Goal: Task Accomplishment & Management: Manage account settings

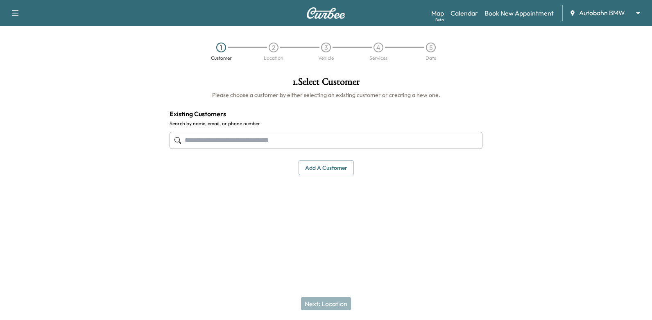
click at [599, 15] on body "Support Log Out Map Beta Calendar Book New Appointment Autobahn BMW ******** ​ …" at bounding box center [326, 160] width 652 height 320
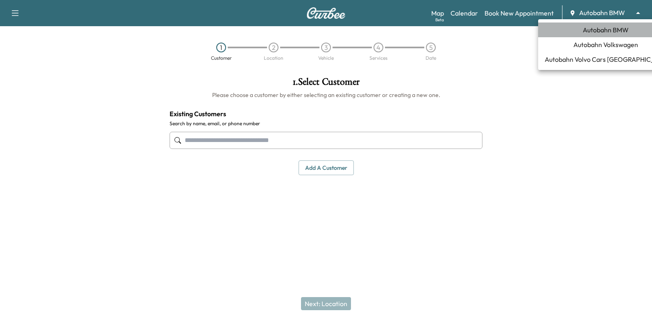
drag, startPoint x: 606, startPoint y: 29, endPoint x: 581, endPoint y: 36, distance: 25.8
click at [605, 29] on span "Autobahn BMW" at bounding box center [606, 30] width 46 height 10
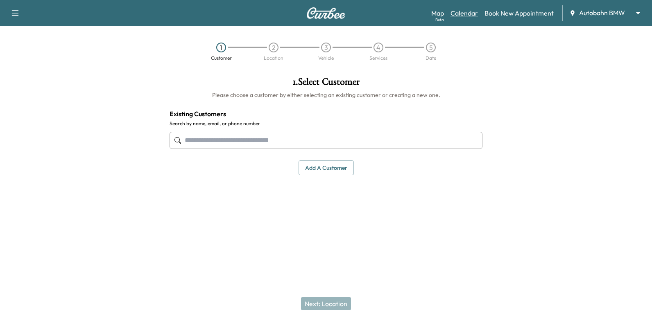
click at [469, 11] on link "Calendar" at bounding box center [464, 13] width 27 height 10
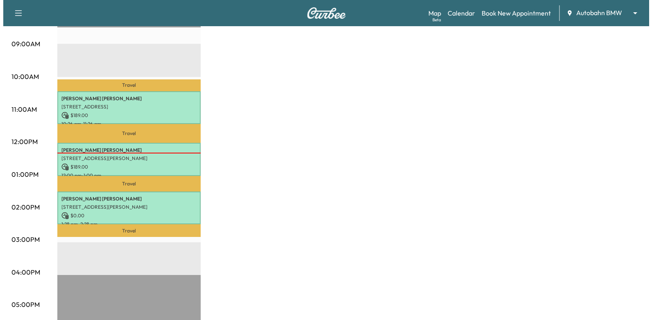
scroll to position [246, 0]
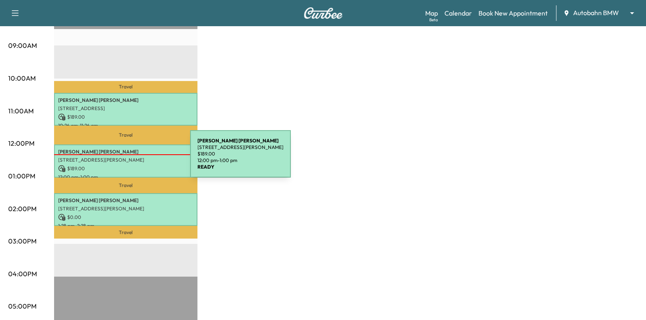
click at [129, 159] on p "[STREET_ADDRESS][PERSON_NAME]" at bounding box center [125, 160] width 135 height 7
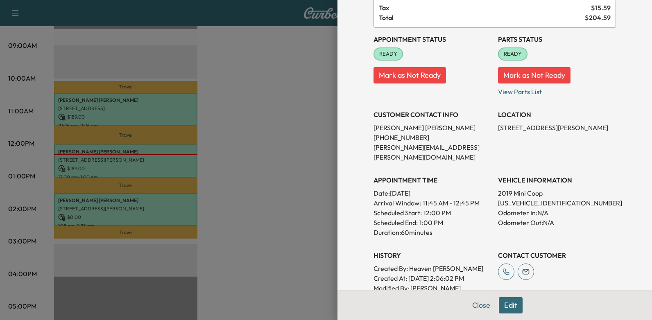
scroll to position [66, 0]
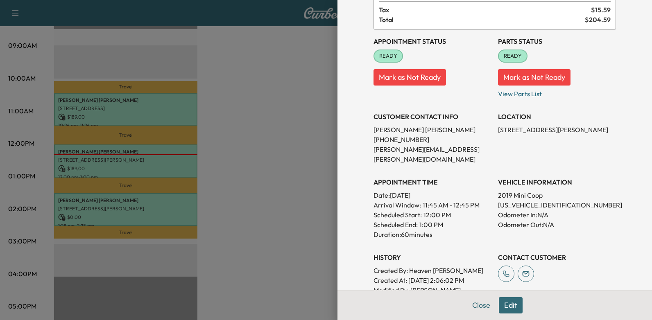
click at [500, 301] on button "Edit" at bounding box center [511, 305] width 24 height 16
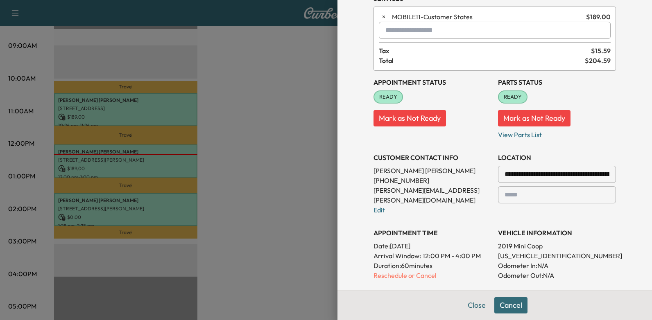
scroll to position [125, 0]
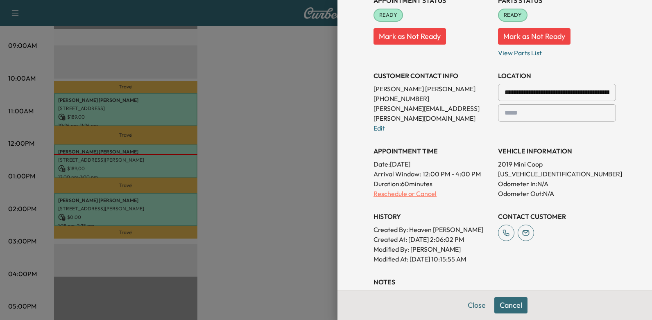
click at [407, 189] on p "Reschedule or Cancel" at bounding box center [433, 194] width 118 height 10
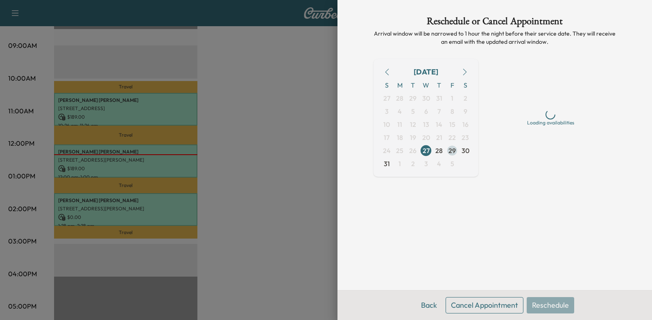
click at [450, 153] on span "29" at bounding box center [452, 151] width 7 height 10
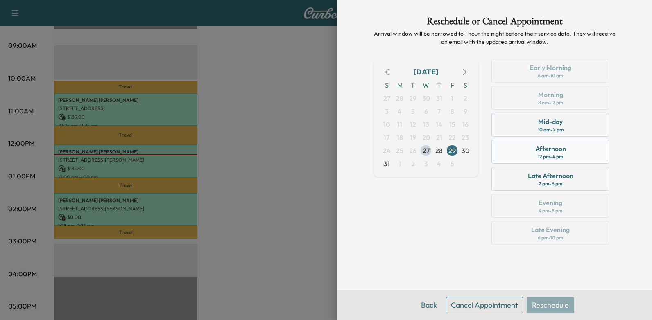
click at [568, 147] on div "Afternoon 12 pm - 4 pm" at bounding box center [551, 152] width 118 height 24
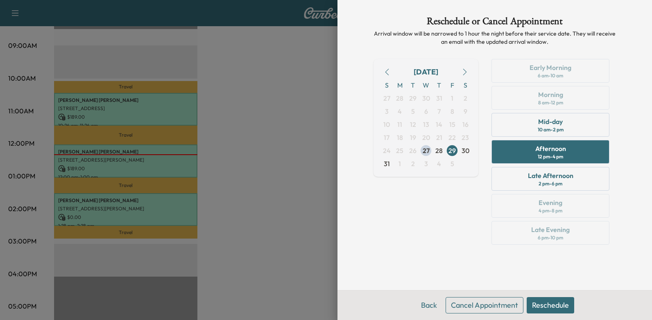
click at [551, 304] on button "Reschedule" at bounding box center [551, 305] width 48 height 16
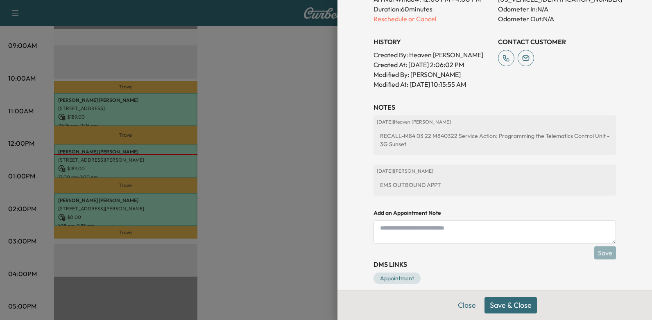
scroll to position [300, 0]
drag, startPoint x: 505, startPoint y: 302, endPoint x: 509, endPoint y: 288, distance: 14.7
click at [505, 301] on button "Save & Close" at bounding box center [511, 305] width 52 height 16
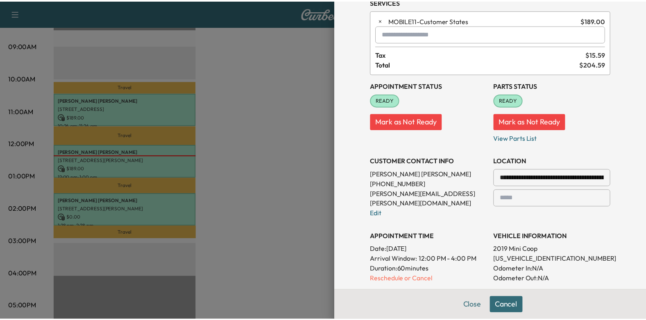
scroll to position [0, 0]
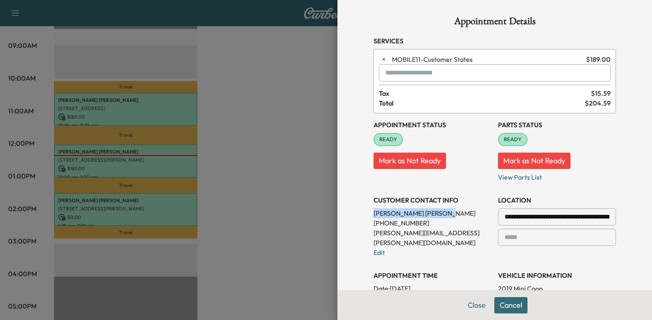
drag, startPoint x: 366, startPoint y: 211, endPoint x: 408, endPoint y: 213, distance: 41.9
click at [408, 213] on div "**********" at bounding box center [495, 300] width 262 height 600
drag, startPoint x: 408, startPoint y: 213, endPoint x: 402, endPoint y: 213, distance: 5.7
copy p "[PERSON_NAME]"
click at [256, 127] on div at bounding box center [326, 160] width 652 height 320
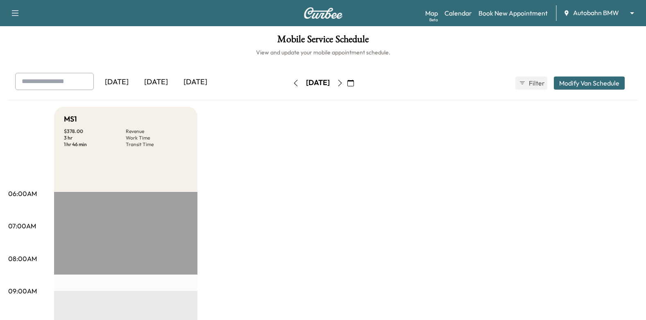
click at [354, 81] on icon "button" at bounding box center [350, 83] width 7 height 7
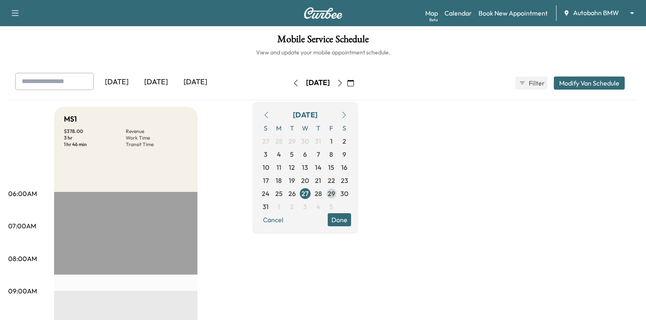
click at [335, 193] on span "29" at bounding box center [331, 194] width 7 height 10
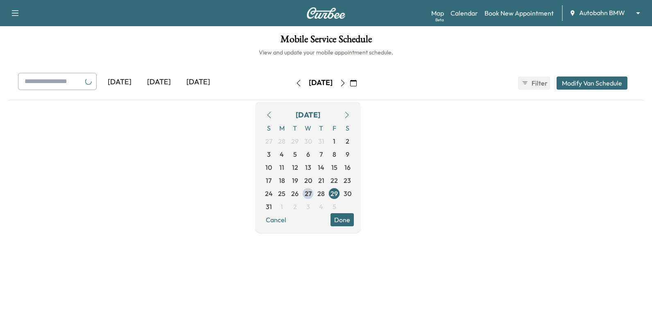
click at [354, 222] on button "Done" at bounding box center [342, 219] width 23 height 13
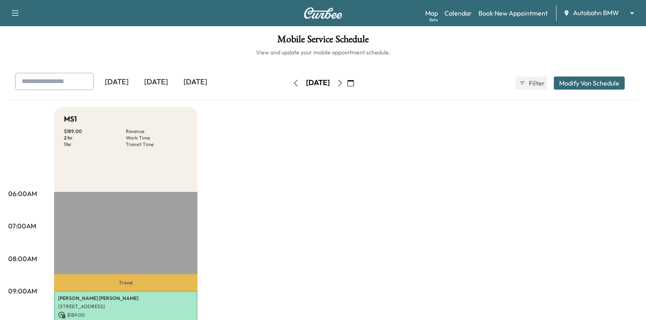
click at [354, 84] on icon "button" at bounding box center [350, 83] width 7 height 7
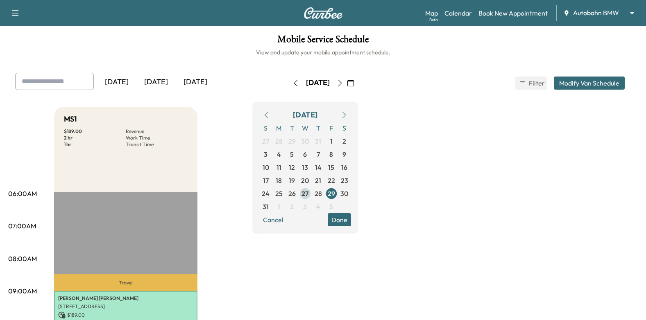
click at [308, 192] on span "27" at bounding box center [304, 194] width 7 height 10
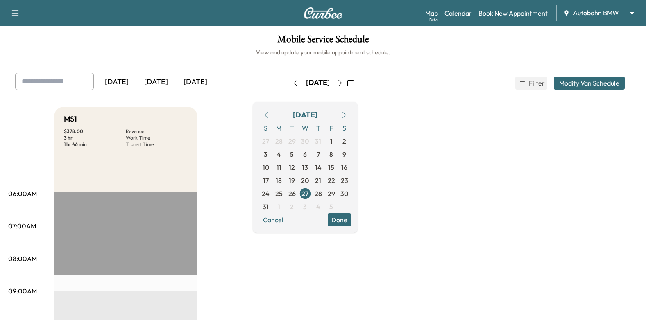
click at [351, 219] on button "Done" at bounding box center [339, 219] width 23 height 13
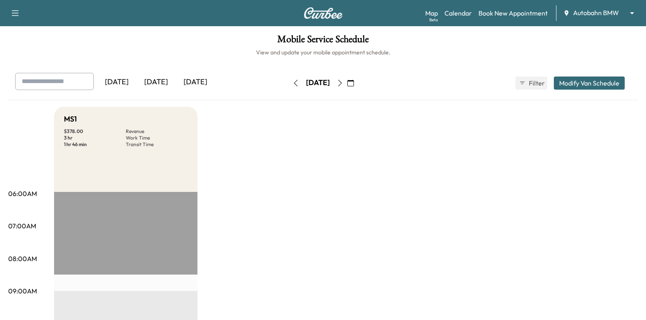
click at [354, 84] on icon "button" at bounding box center [350, 83] width 7 height 7
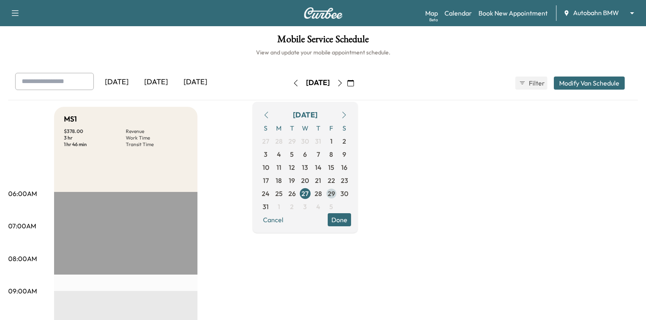
click at [335, 193] on span "29" at bounding box center [331, 194] width 7 height 10
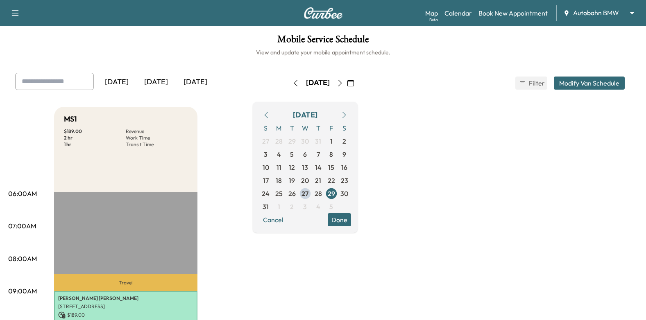
click at [351, 220] on button "Done" at bounding box center [339, 219] width 23 height 13
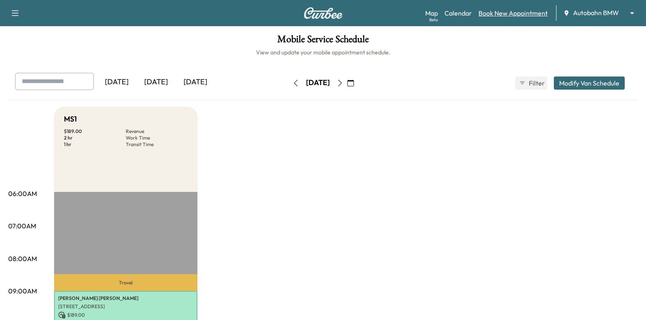
click at [505, 17] on link "Book New Appointment" at bounding box center [512, 13] width 69 height 10
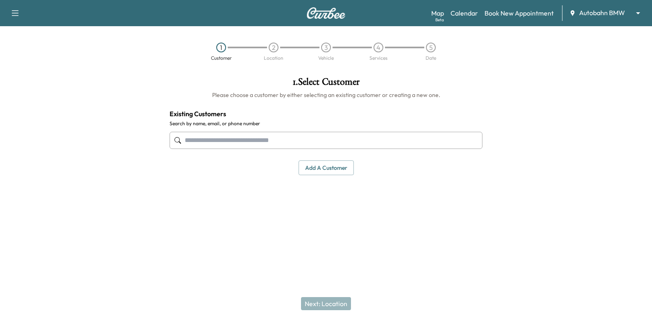
click at [419, 147] on input "text" at bounding box center [326, 140] width 313 height 17
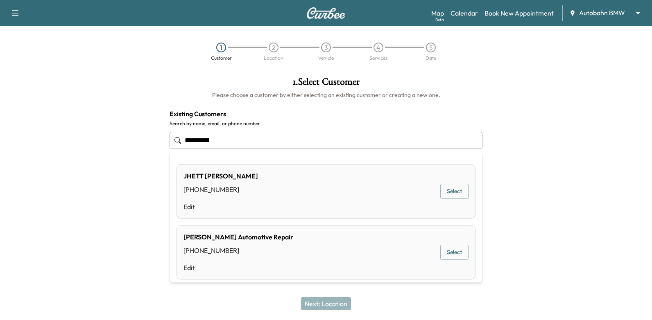
type input "**********"
click at [585, 188] on div at bounding box center [570, 150] width 163 height 160
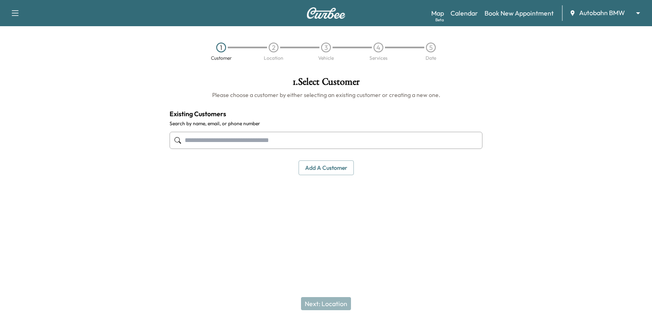
click at [444, 139] on input "text" at bounding box center [326, 140] width 313 height 17
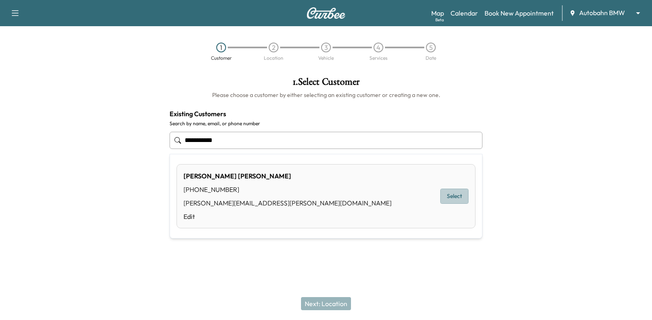
click at [458, 196] on button "Select" at bounding box center [454, 196] width 28 height 15
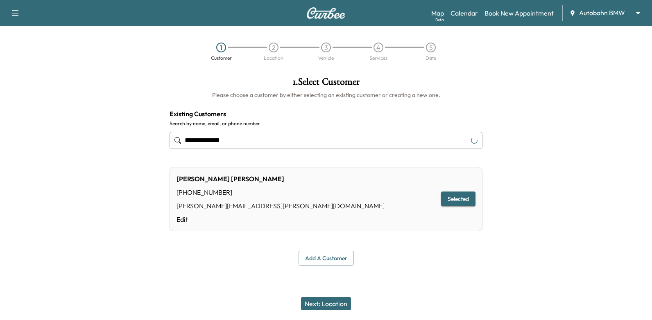
type input "**********"
click at [323, 306] on button "Next: Location" at bounding box center [326, 303] width 50 height 13
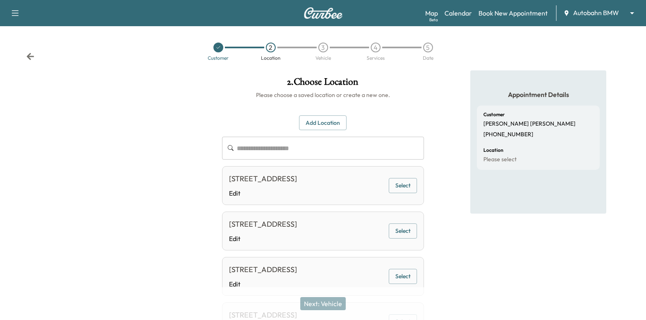
click at [408, 183] on button "Select" at bounding box center [403, 185] width 28 height 15
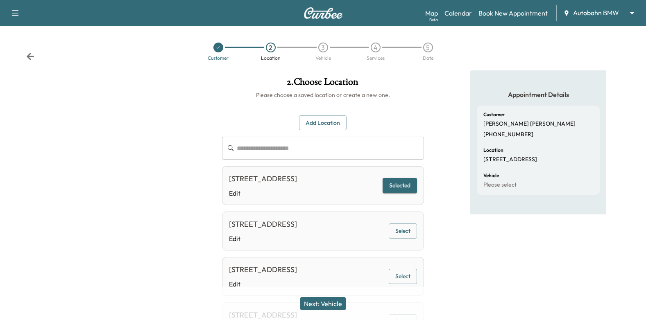
click at [342, 300] on button "Next: Vehicle" at bounding box center [322, 303] width 45 height 13
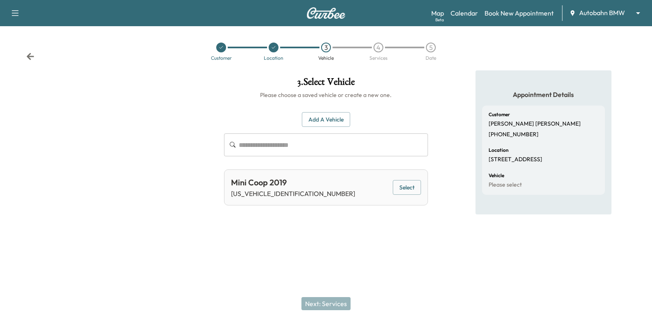
click at [403, 189] on button "Select" at bounding box center [407, 187] width 28 height 15
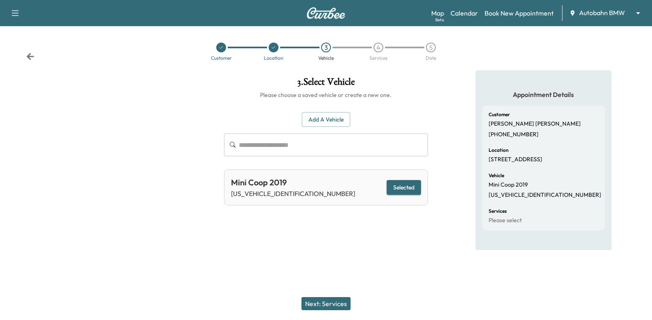
click at [338, 303] on button "Next: Services" at bounding box center [325, 303] width 49 height 13
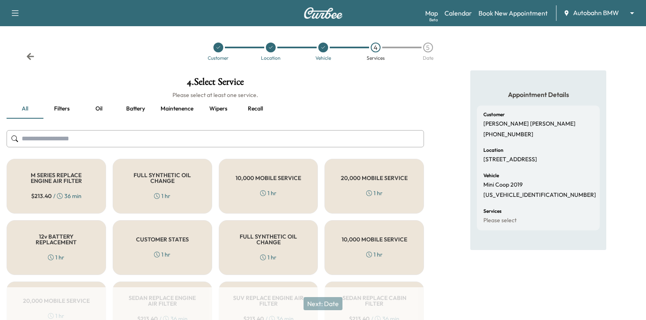
scroll to position [82, 0]
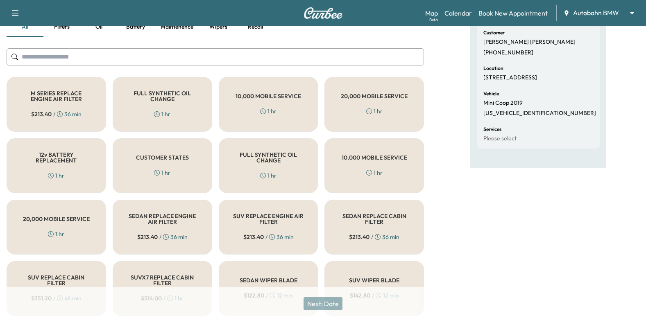
drag, startPoint x: 172, startPoint y: 164, endPoint x: 246, endPoint y: 204, distance: 84.3
click at [172, 164] on div "CUSTOMER STATES 1 hr" at bounding box center [163, 165] width 100 height 55
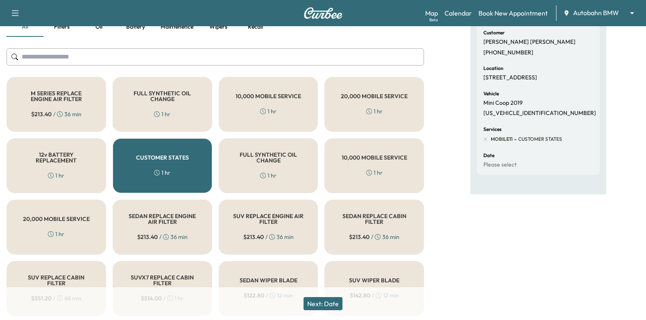
click at [325, 304] on button "Next: Date" at bounding box center [323, 303] width 39 height 13
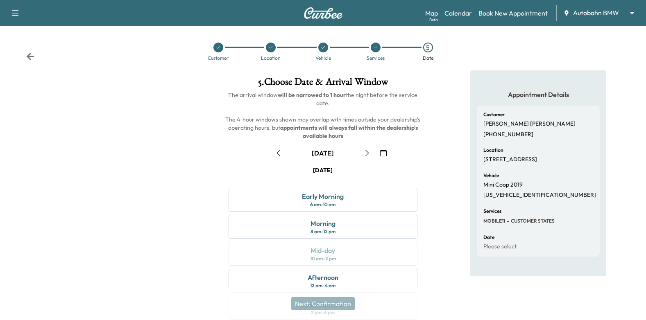
click at [383, 151] on icon "button" at bounding box center [383, 153] width 7 height 7
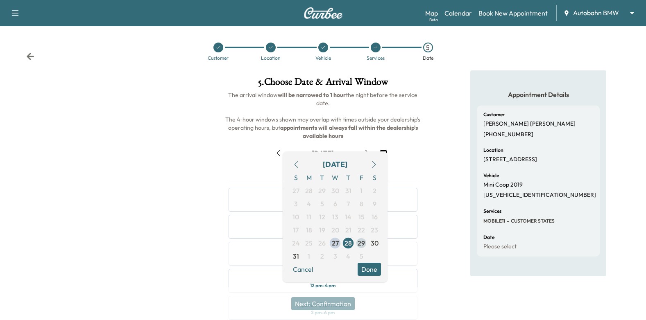
click at [362, 247] on span "29" at bounding box center [361, 243] width 7 height 10
drag, startPoint x: 370, startPoint y: 274, endPoint x: 384, endPoint y: 271, distance: 13.8
click at [371, 274] on button "Done" at bounding box center [369, 269] width 23 height 13
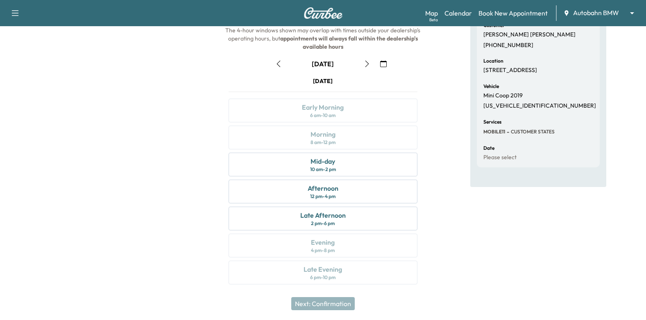
scroll to position [90, 0]
click at [364, 191] on div "Afternoon 12 pm - 4 pm" at bounding box center [323, 191] width 189 height 24
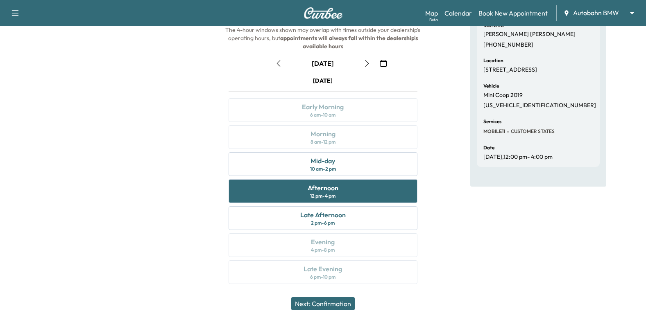
click at [340, 305] on button "Next: Confirmation" at bounding box center [322, 303] width 63 height 13
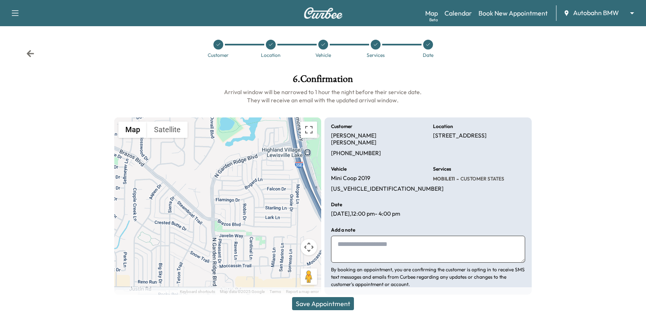
click at [422, 242] on textarea at bounding box center [428, 249] width 194 height 27
click at [399, 236] on textarea at bounding box center [428, 249] width 194 height 27
paste textarea "**********"
drag, startPoint x: 415, startPoint y: 252, endPoint x: 410, endPoint y: 252, distance: 4.5
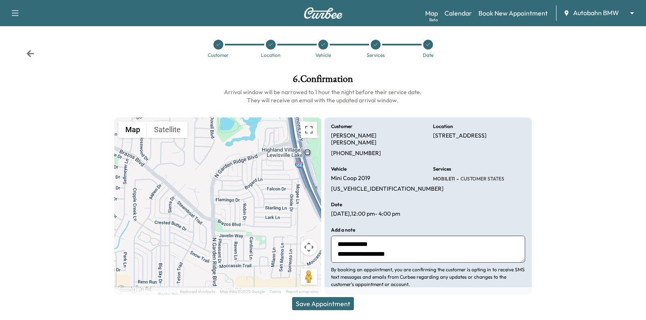
click at [410, 252] on textarea "**********" at bounding box center [428, 249] width 194 height 27
type textarea "**********"
click at [340, 301] on button "Save Appointment" at bounding box center [323, 303] width 62 height 13
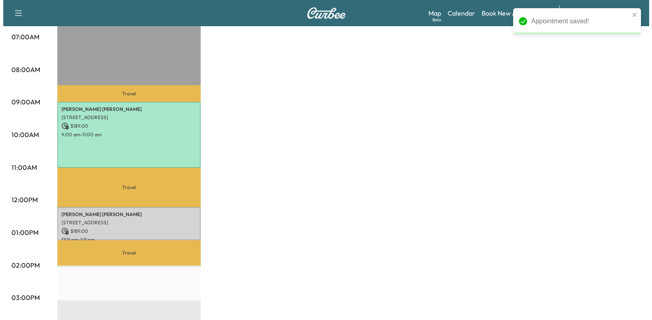
scroll to position [249, 0]
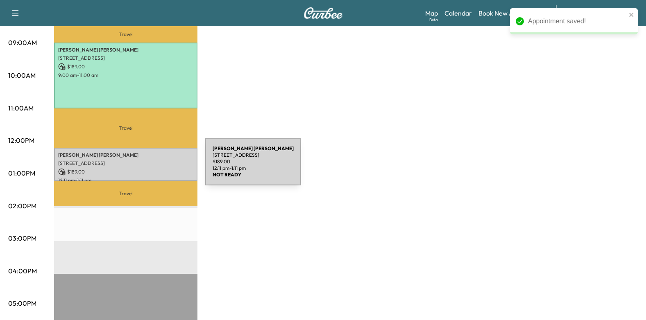
click at [139, 165] on div "[PERSON_NAME] [STREET_ADDRESS] $ 189.00 12:11 pm - 1:11 pm" at bounding box center [125, 164] width 143 height 33
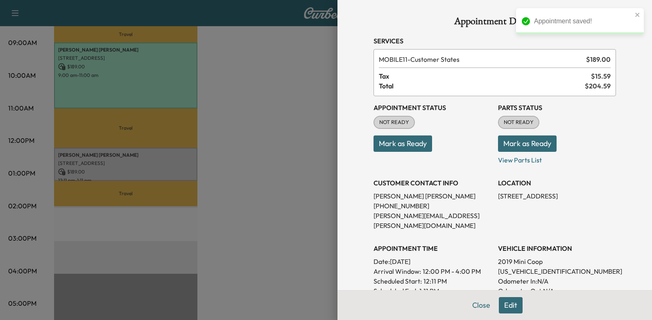
click at [403, 147] on button "Mark as Ready" at bounding box center [403, 144] width 59 height 16
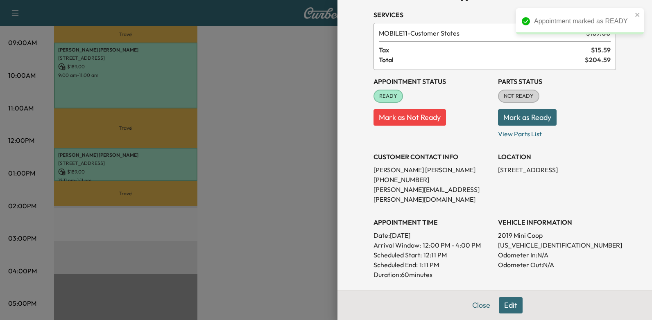
scroll to position [41, 0]
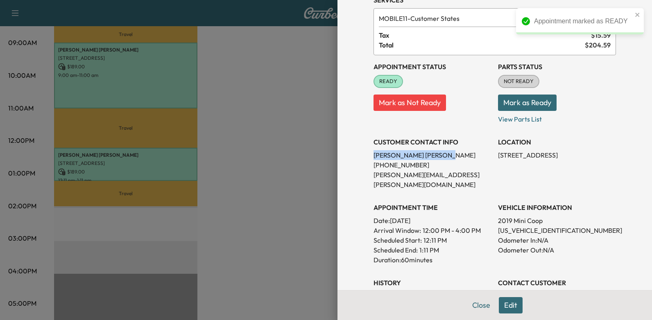
drag, startPoint x: 365, startPoint y: 153, endPoint x: 407, endPoint y: 155, distance: 42.3
click at [407, 155] on div "Appointment Details Services MOBILE11 - Customer States $ 189.00 Tax $ 15.59 To…" at bounding box center [495, 214] width 262 height 511
drag, startPoint x: 407, startPoint y: 155, endPoint x: 401, endPoint y: 154, distance: 6.6
copy p "[PERSON_NAME]"
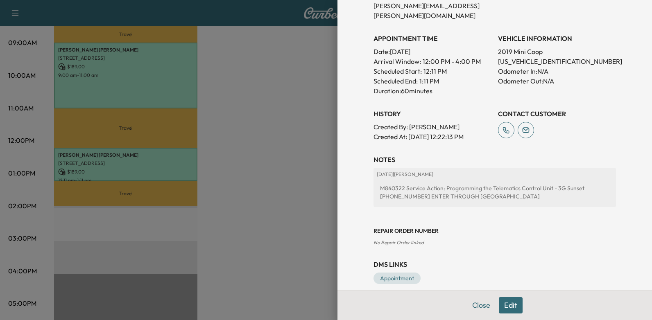
scroll to position [211, 0]
drag, startPoint x: 374, startPoint y: 177, endPoint x: 573, endPoint y: 178, distance: 199.1
click at [573, 181] on div "M840322 Service Action: Programming the Telematics Control Unit - 3G Sunset [PH…" at bounding box center [495, 192] width 236 height 23
drag, startPoint x: 573, startPoint y: 178, endPoint x: 566, endPoint y: 177, distance: 7.0
copy div "M840322 Service Action: Programming the Telematics Control Unit - 3G Sunset"
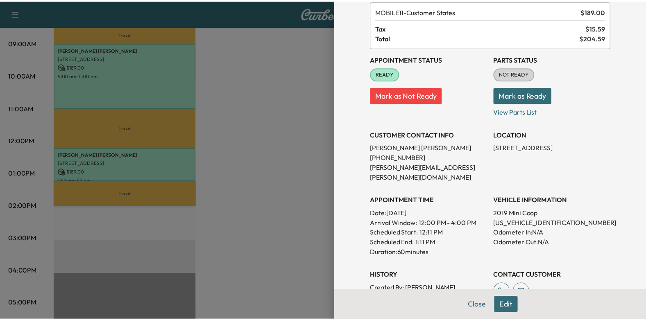
scroll to position [47, 0]
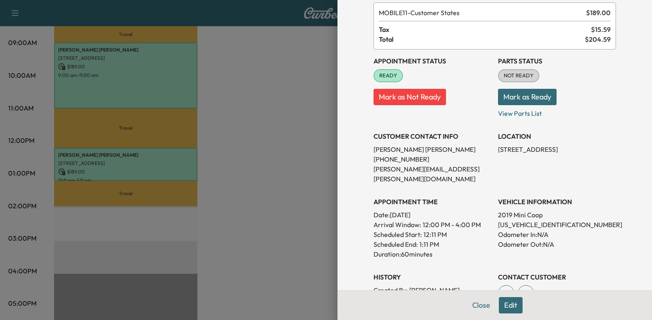
click at [298, 188] on div at bounding box center [326, 160] width 652 height 320
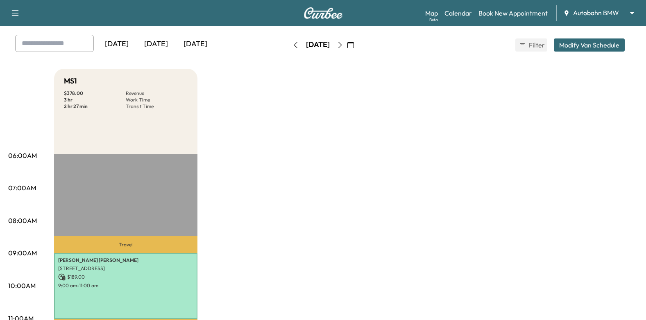
scroll to position [0, 0]
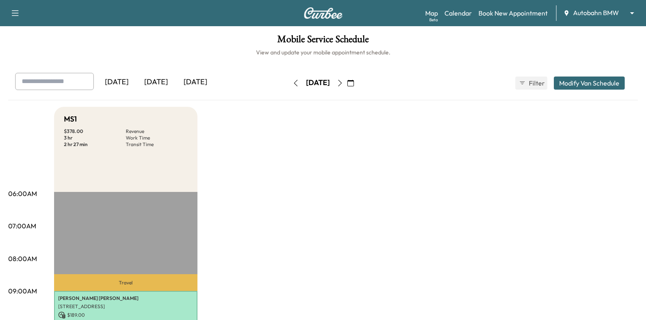
click at [354, 82] on icon "button" at bounding box center [350, 83] width 7 height 7
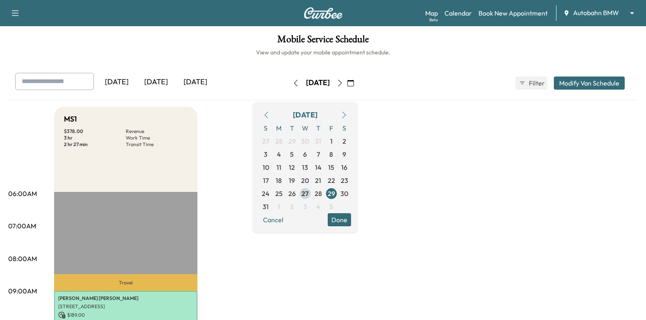
click at [308, 192] on span "27" at bounding box center [304, 194] width 7 height 10
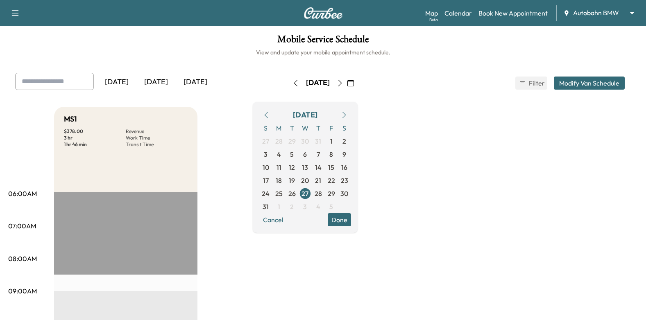
click at [351, 222] on button "Done" at bounding box center [339, 219] width 23 height 13
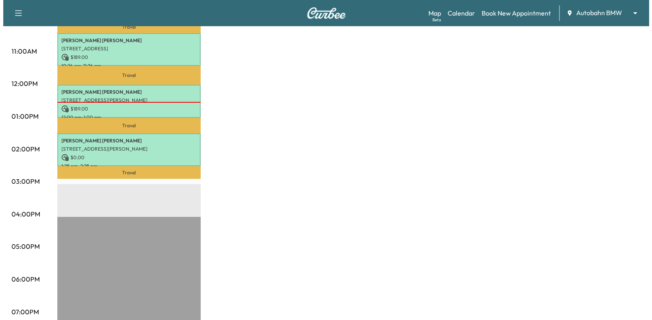
scroll to position [245, 0]
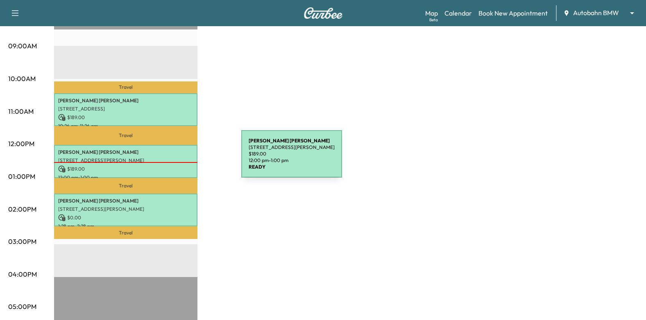
click at [179, 150] on p "[PERSON_NAME]" at bounding box center [125, 152] width 135 height 7
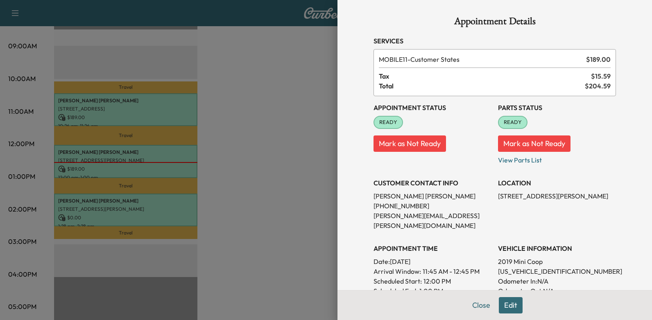
click at [507, 305] on button "Edit" at bounding box center [511, 305] width 24 height 16
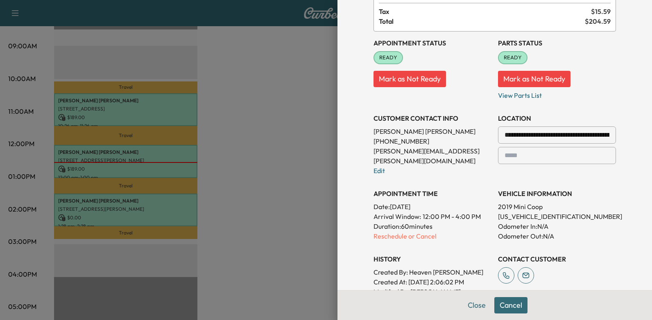
scroll to position [164, 0]
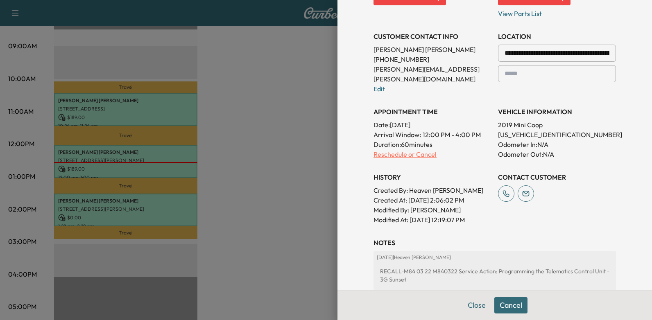
click at [408, 150] on p "Reschedule or Cancel" at bounding box center [433, 155] width 118 height 10
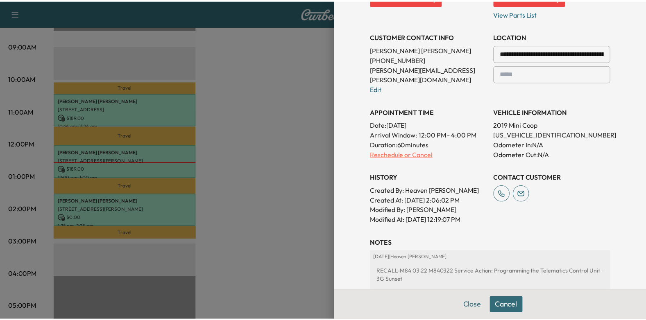
scroll to position [0, 0]
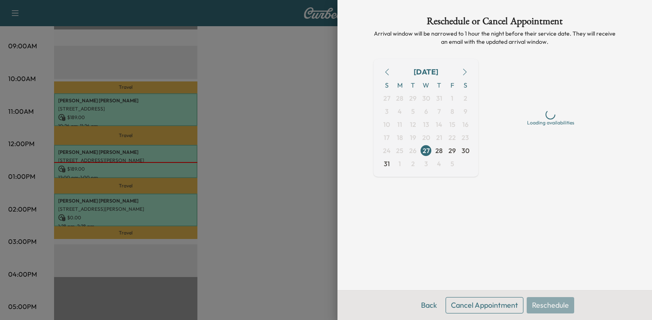
click at [469, 303] on button "Cancel Appointment" at bounding box center [485, 305] width 78 height 16
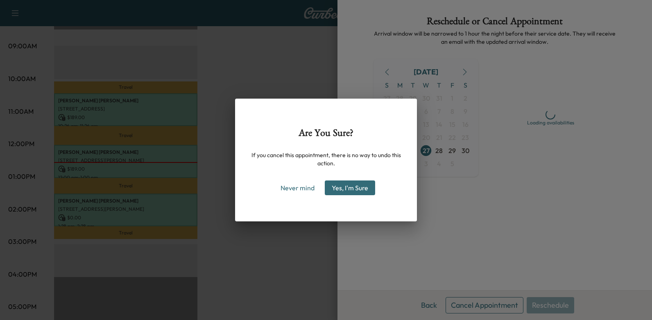
click at [346, 193] on button "Yes, I'm Sure" at bounding box center [350, 188] width 50 height 15
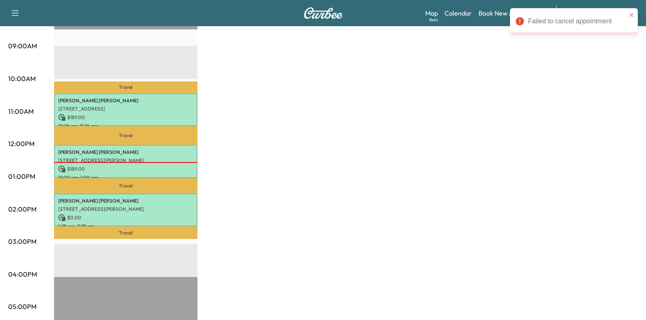
click at [346, 193] on div "MS1 $ 378.00 Revenue 3 hr Work Time 1 hr 46 min Transit Time Travel [PERSON_NAM…" at bounding box center [346, 169] width 584 height 614
